Goal: Navigation & Orientation: Understand site structure

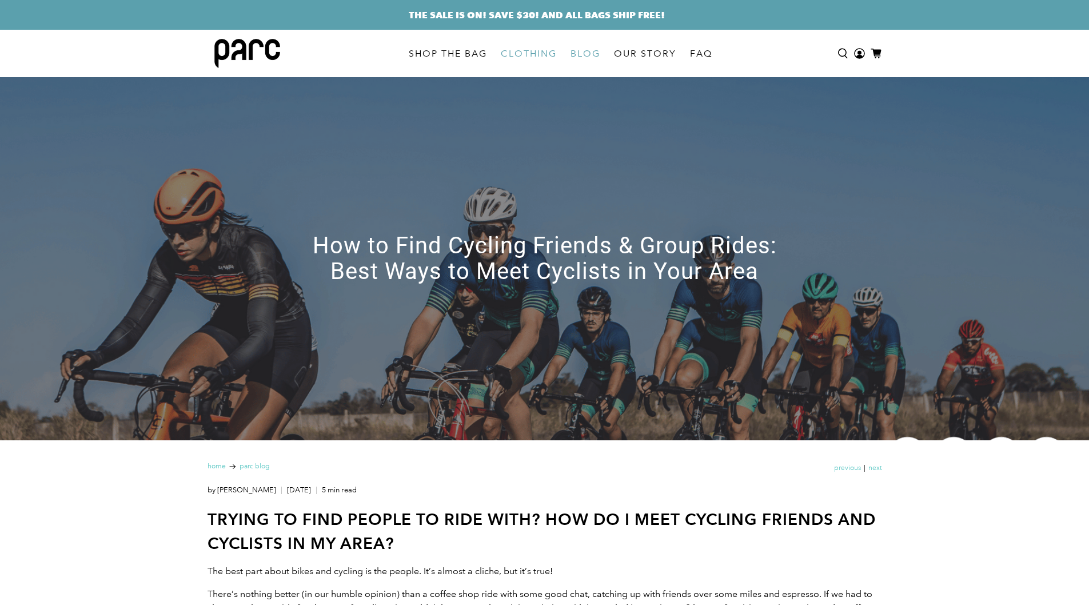
click at [524, 51] on link "CLOTHING" at bounding box center [529, 54] width 70 height 32
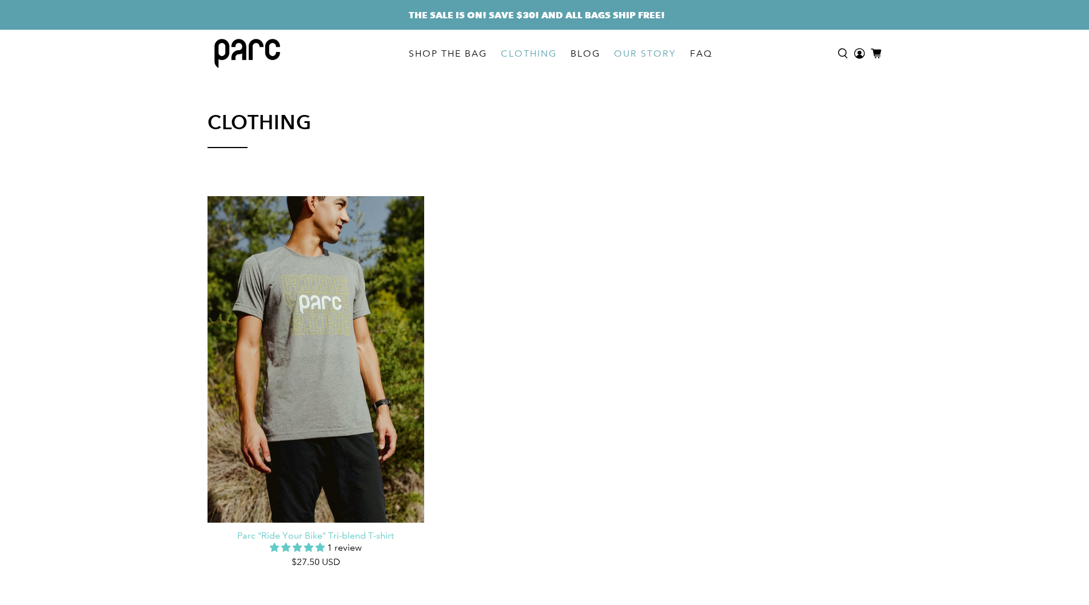
click at [645, 57] on link "OUR STORY" at bounding box center [645, 54] width 76 height 32
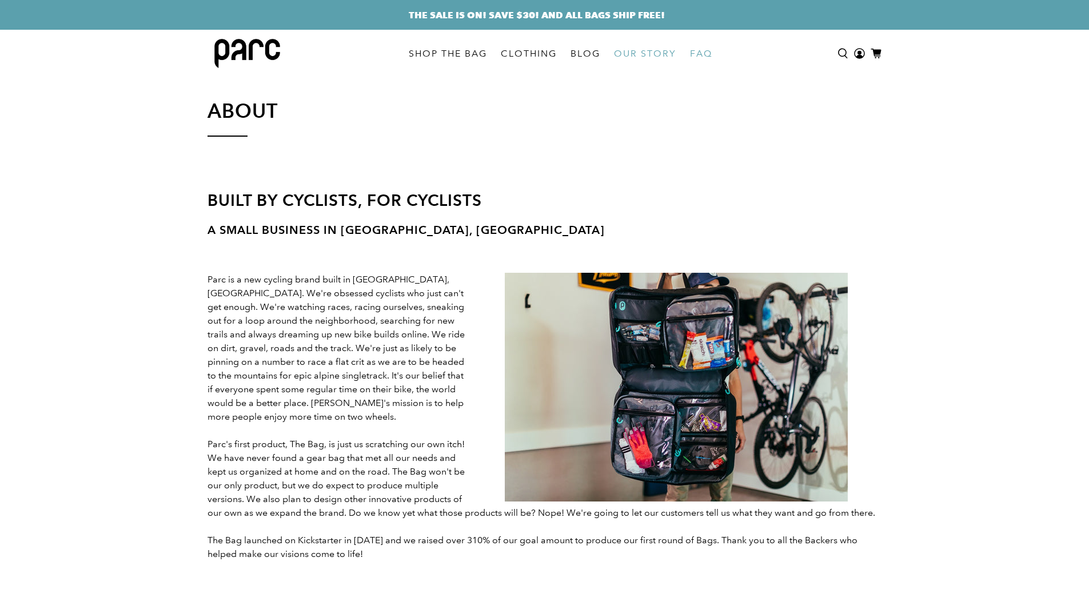
click at [703, 59] on link "FAQ" at bounding box center [701, 54] width 36 height 32
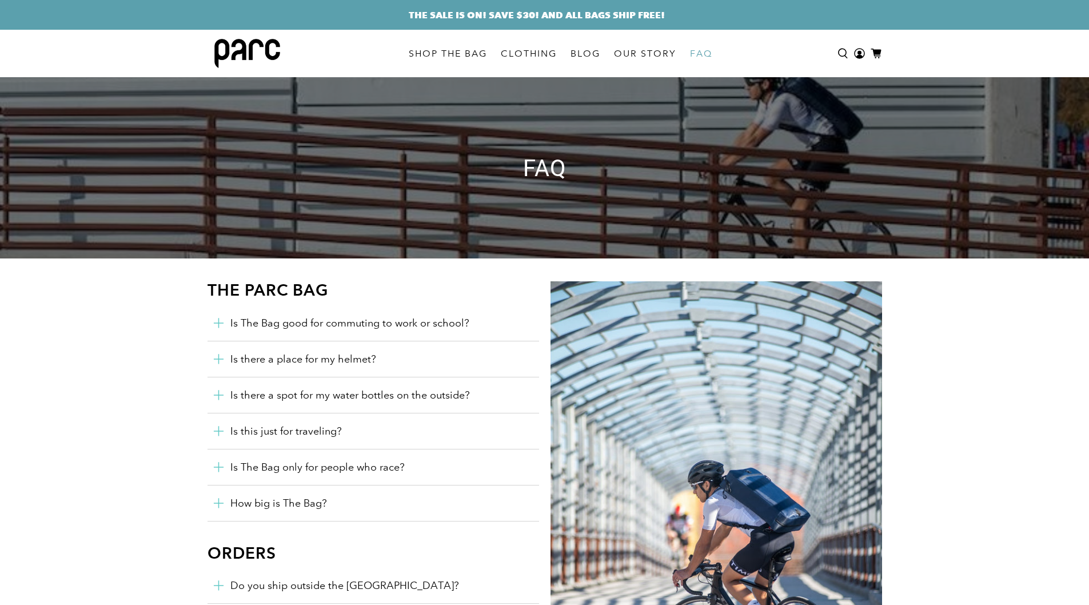
scroll to position [157, 0]
